Goal: Complete application form

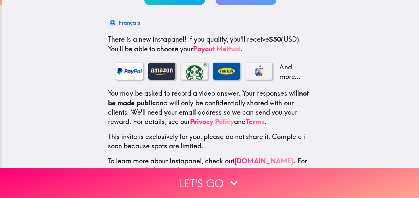
scroll to position [117, 0]
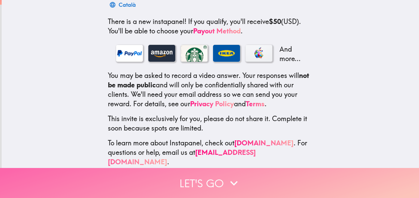
click at [217, 180] on button "Let's go" at bounding box center [209, 183] width 419 height 30
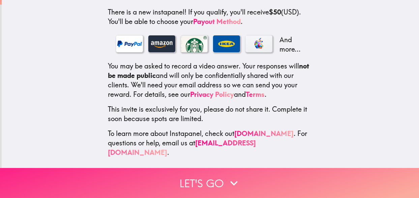
scroll to position [0, 0]
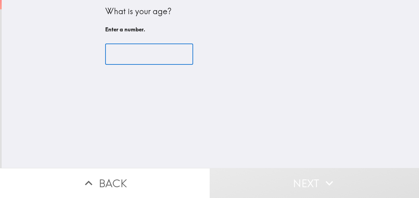
click at [151, 53] on input "number" at bounding box center [149, 54] width 88 height 21
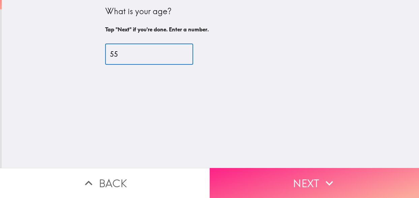
type input "55"
click at [305, 180] on button "Next" at bounding box center [315, 183] width 210 height 30
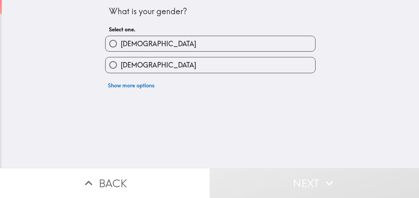
click at [111, 41] on input "[DEMOGRAPHIC_DATA]" at bounding box center [113, 43] width 15 height 15
radio input "true"
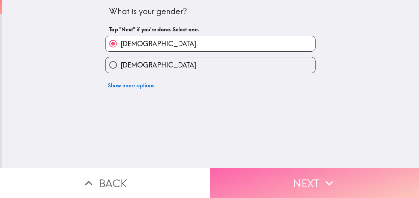
click at [304, 187] on button "Next" at bounding box center [315, 183] width 210 height 30
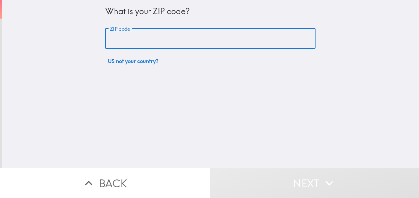
click at [197, 41] on input "ZIP code" at bounding box center [210, 38] width 210 height 21
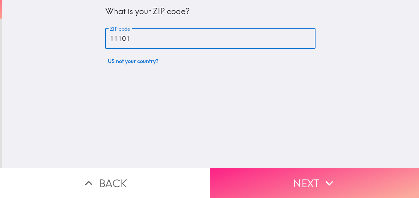
type input "11101"
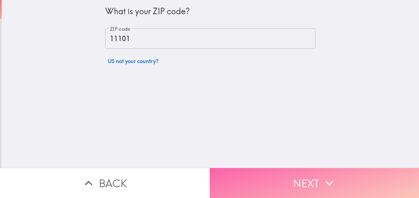
click at [314, 187] on button "Next" at bounding box center [315, 183] width 210 height 30
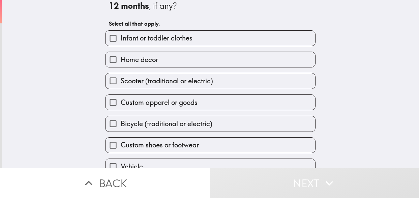
scroll to position [19, 0]
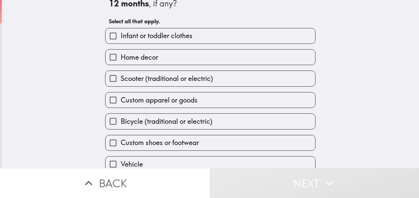
click at [115, 56] on input "Home decor" at bounding box center [113, 57] width 15 height 15
checkbox input "true"
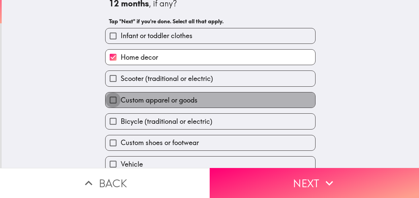
click at [114, 100] on input "Custom apparel or goods" at bounding box center [113, 99] width 15 height 15
checkbox input "true"
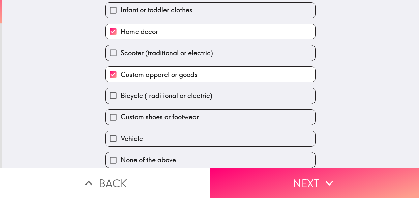
scroll to position [48, 0]
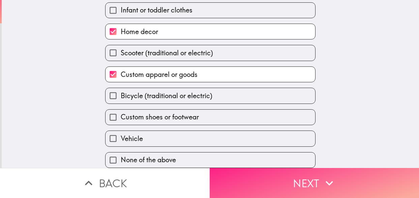
click at [306, 178] on button "Next" at bounding box center [315, 183] width 210 height 30
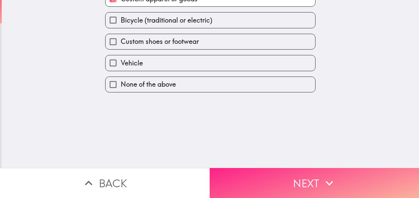
scroll to position [0, 0]
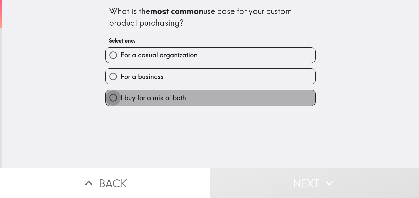
click at [112, 100] on input "I buy for a mix of both" at bounding box center [113, 97] width 15 height 15
radio input "true"
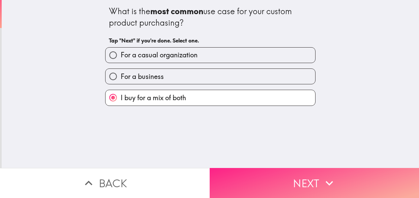
click at [308, 186] on button "Next" at bounding box center [315, 183] width 210 height 30
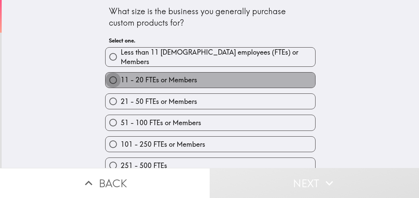
click at [116, 78] on input "11 - 20 FTEs or Members" at bounding box center [113, 79] width 15 height 15
radio input "true"
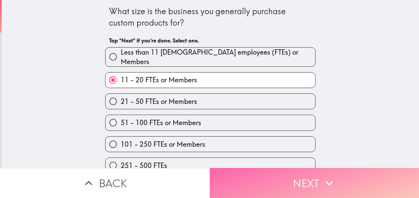
click at [306, 187] on button "Next" at bounding box center [315, 183] width 210 height 30
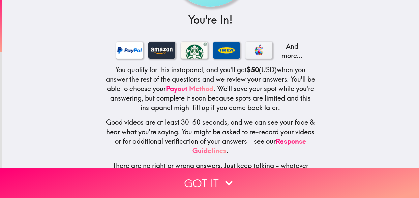
scroll to position [102, 0]
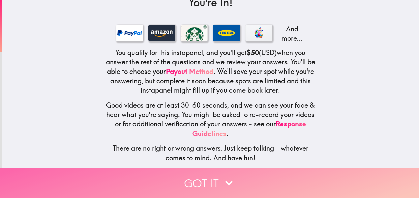
click at [213, 179] on button "Got it" at bounding box center [209, 183] width 419 height 30
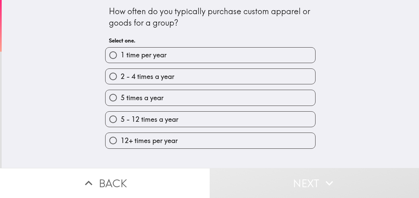
click at [113, 76] on input "2 - 4 times a year" at bounding box center [113, 76] width 15 height 15
radio input "true"
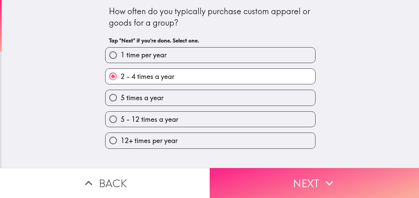
click at [307, 179] on button "Next" at bounding box center [315, 183] width 210 height 30
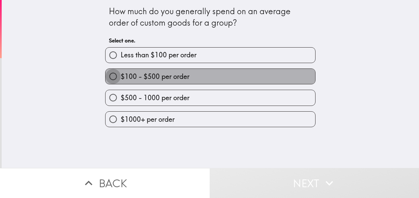
click at [113, 79] on input "$100 - $500 per order" at bounding box center [113, 76] width 15 height 15
radio input "true"
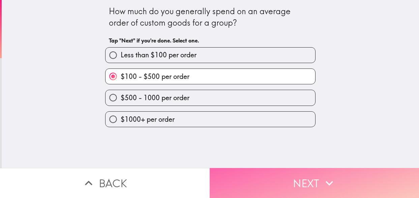
click at [307, 182] on button "Next" at bounding box center [315, 183] width 210 height 30
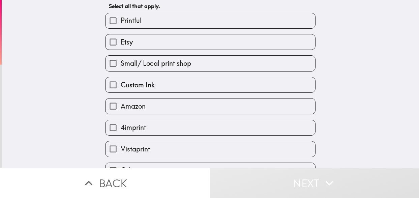
scroll to position [33, 0]
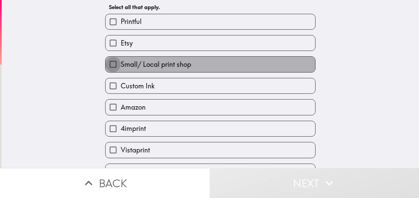
click at [115, 65] on input "Small/ Local print shop" at bounding box center [113, 64] width 15 height 15
checkbox input "true"
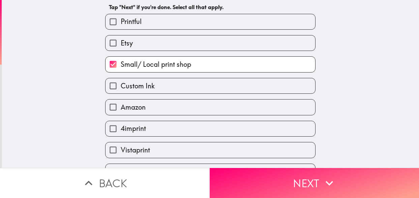
click at [114, 151] on input "Vistaprint" at bounding box center [113, 149] width 15 height 15
checkbox input "true"
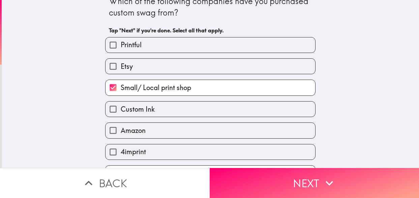
scroll to position [8, 0]
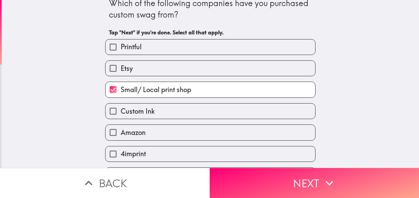
click at [113, 69] on input "Etsy" at bounding box center [113, 68] width 15 height 15
checkbox input "true"
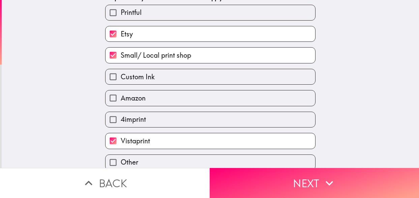
scroll to position [48, 0]
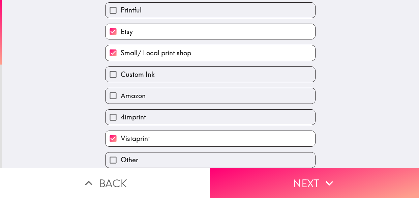
click at [116, 159] on input "Other" at bounding box center [113, 159] width 15 height 15
checkbox input "true"
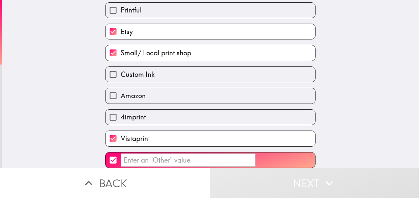
click at [172, 160] on input "​" at bounding box center [188, 159] width 135 height 13
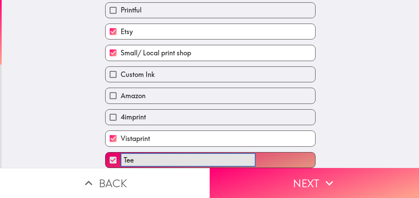
click at [106, 152] on button "Tee ​" at bounding box center [211, 159] width 210 height 15
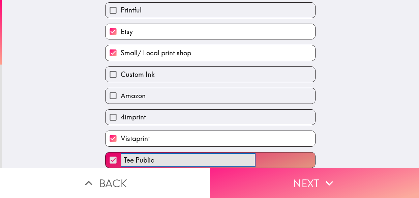
type input "Tee Public"
click at [305, 181] on button "Next" at bounding box center [315, 183] width 210 height 30
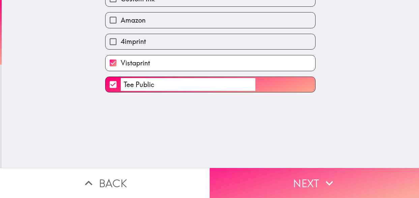
scroll to position [0, 0]
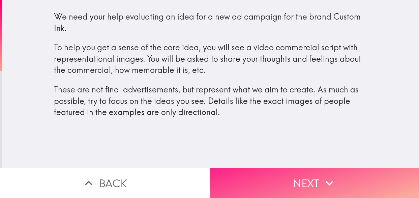
click at [304, 183] on button "Next" at bounding box center [315, 183] width 210 height 30
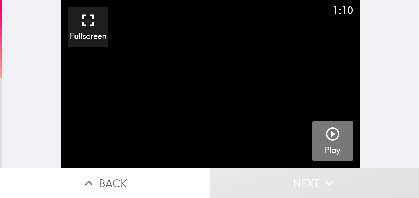
click at [333, 137] on icon "button" at bounding box center [333, 134] width 16 height 16
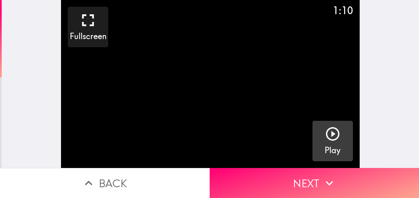
click at [336, 136] on icon "button" at bounding box center [333, 134] width 16 height 16
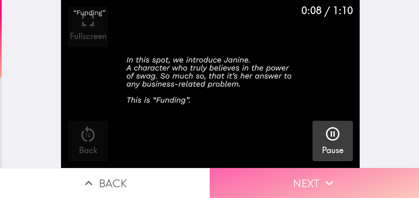
click at [309, 183] on button "Next" at bounding box center [315, 183] width 210 height 30
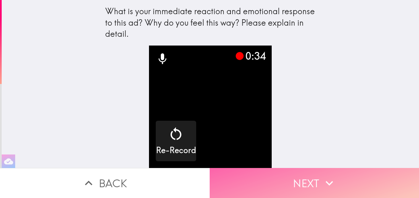
click at [311, 180] on button "Next" at bounding box center [315, 183] width 210 height 30
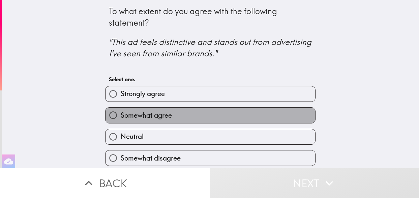
click at [157, 116] on span "Somewhat agree" at bounding box center [146, 115] width 51 height 9
click at [121, 116] on input "Somewhat agree" at bounding box center [113, 115] width 15 height 15
radio input "true"
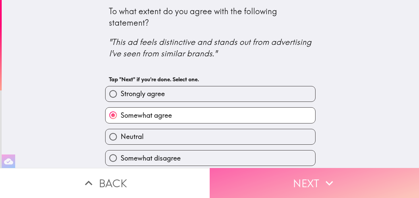
click at [302, 180] on button "Next" at bounding box center [315, 183] width 210 height 30
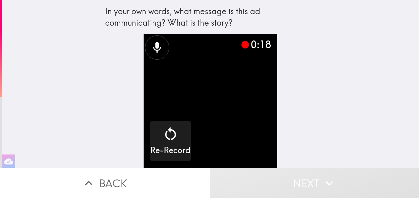
click at [311, 178] on button "Next" at bounding box center [315, 183] width 210 height 30
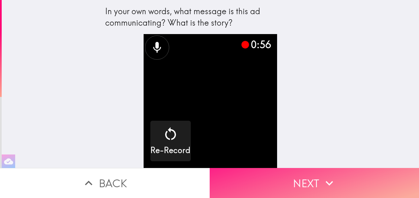
click at [313, 181] on button "Next" at bounding box center [315, 183] width 210 height 30
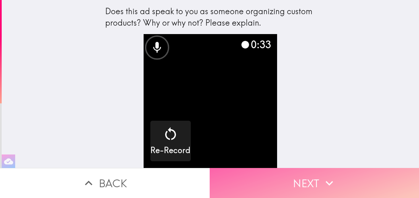
click at [308, 178] on button "Next" at bounding box center [315, 183] width 210 height 30
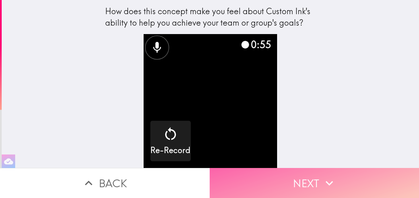
click at [304, 185] on button "Next" at bounding box center [315, 183] width 210 height 30
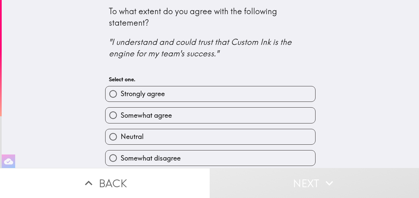
click at [146, 139] on label "Neutral" at bounding box center [211, 136] width 210 height 15
click at [121, 139] on input "Neutral" at bounding box center [113, 136] width 15 height 15
radio input "true"
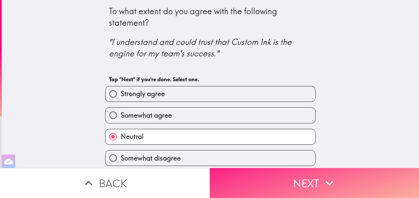
click at [312, 181] on button "Next" at bounding box center [315, 183] width 210 height 30
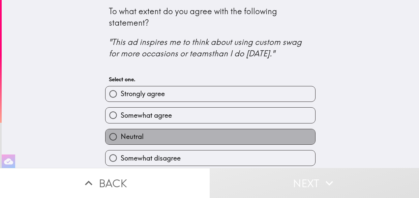
click at [167, 135] on label "Neutral" at bounding box center [211, 136] width 210 height 15
click at [121, 135] on input "Neutral" at bounding box center [113, 136] width 15 height 15
radio input "true"
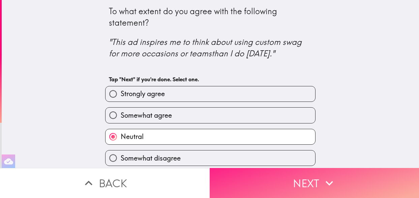
click at [308, 178] on button "Next" at bounding box center [315, 183] width 210 height 30
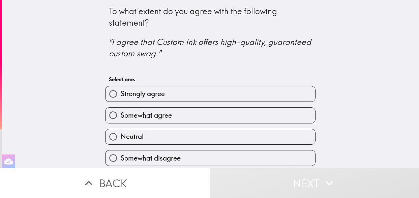
click at [220, 114] on label "Somewhat agree" at bounding box center [211, 115] width 210 height 15
click at [121, 114] on input "Somewhat agree" at bounding box center [113, 115] width 15 height 15
radio input "true"
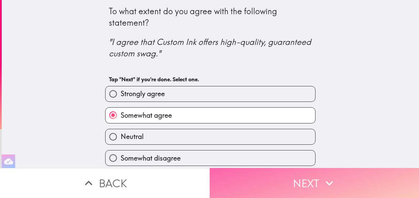
click at [308, 180] on button "Next" at bounding box center [315, 183] width 210 height 30
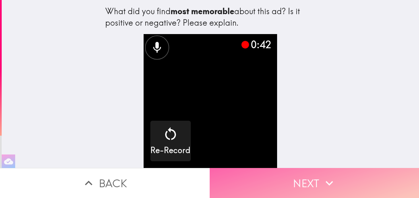
click at [305, 180] on button "Next" at bounding box center [315, 183] width 210 height 30
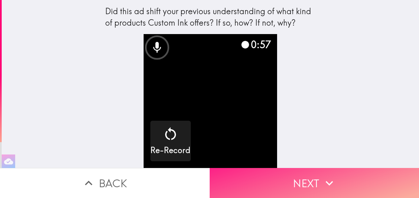
click at [319, 184] on button "Next" at bounding box center [315, 183] width 210 height 30
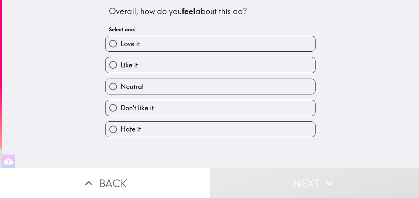
click at [151, 110] on span "Don't like it" at bounding box center [137, 107] width 33 height 9
click at [121, 110] on input "Don't like it" at bounding box center [113, 107] width 15 height 15
radio input "true"
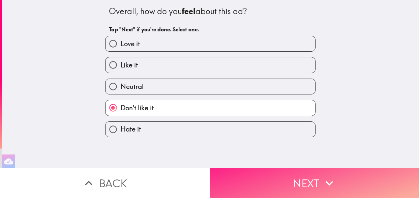
click at [306, 179] on button "Next" at bounding box center [315, 183] width 210 height 30
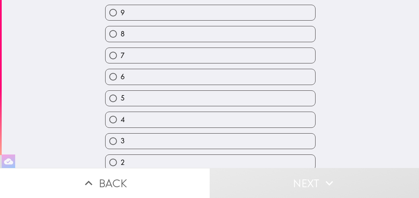
scroll to position [64, 0]
click at [234, 143] on label "3" at bounding box center [211, 140] width 210 height 15
click at [121, 143] on input "3" at bounding box center [113, 140] width 15 height 15
radio input "true"
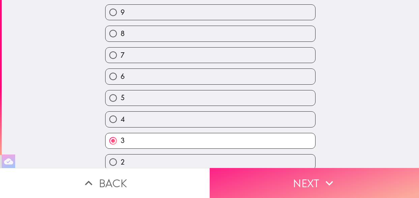
click at [308, 177] on button "Next" at bounding box center [315, 183] width 210 height 30
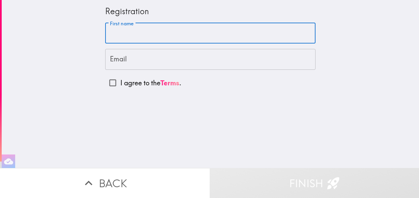
click at [189, 32] on input "First name" at bounding box center [210, 33] width 210 height 21
type input "[PERSON_NAME]"
type input "[DOMAIN_NAME][EMAIL_ADDRESS][DOMAIN_NAME]"
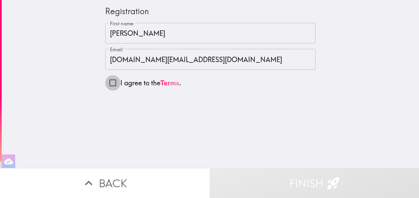
click at [111, 79] on input "I agree to the Terms ." at bounding box center [112, 82] width 15 height 15
checkbox input "true"
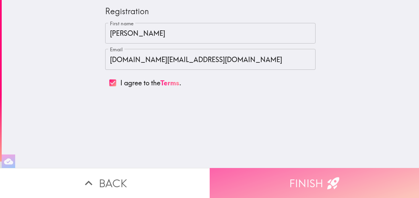
click at [300, 178] on button "Finish" at bounding box center [315, 183] width 210 height 30
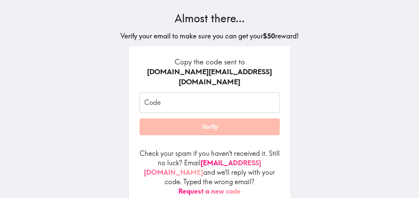
scroll to position [41, 0]
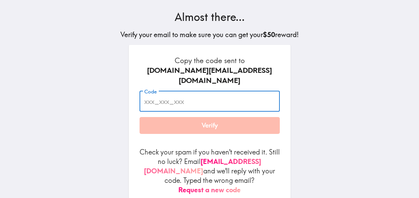
click at [157, 91] on input "Code" at bounding box center [210, 101] width 140 height 21
paste input "36y_mNG_ehF"
type input "36y_mNG_ehF"
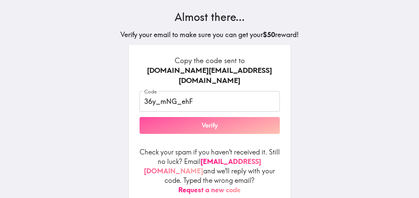
click at [211, 117] on button "Verify" at bounding box center [210, 125] width 140 height 17
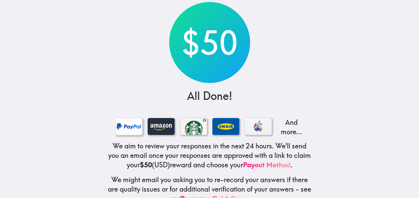
click at [128, 125] on div at bounding box center [128, 126] width 27 height 17
click at [157, 126] on div at bounding box center [161, 126] width 27 height 17
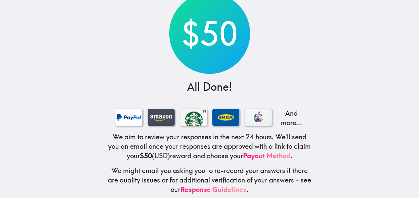
scroll to position [57, 0]
